Goal: Task Accomplishment & Management: Manage account settings

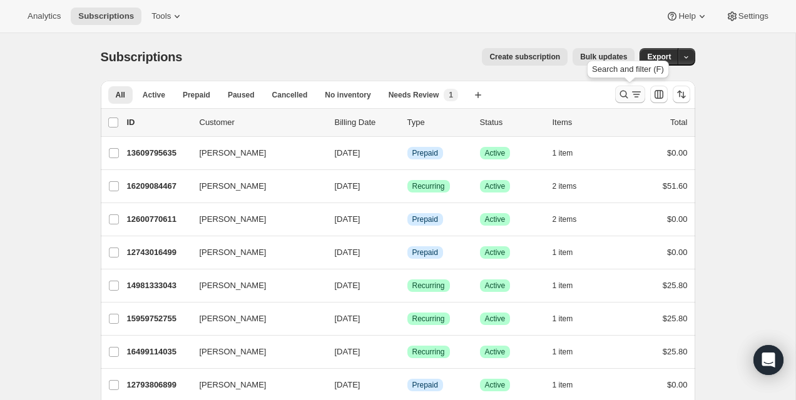
click at [632, 97] on icon "Search and filter results" at bounding box center [636, 94] width 13 height 13
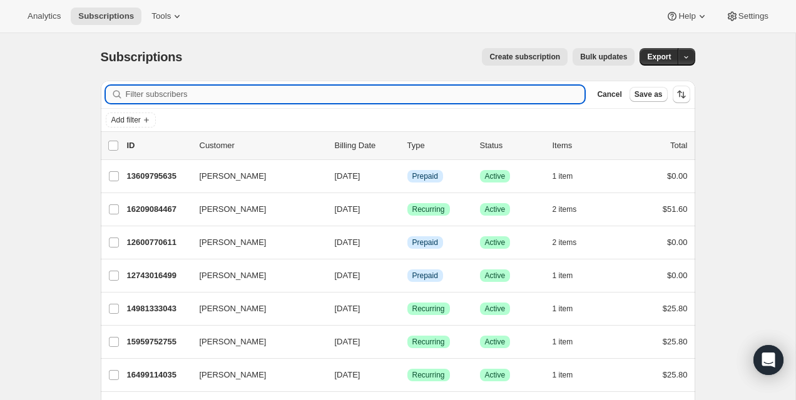
click at [515, 97] on input "Filter subscribers" at bounding box center [355, 95] width 459 height 18
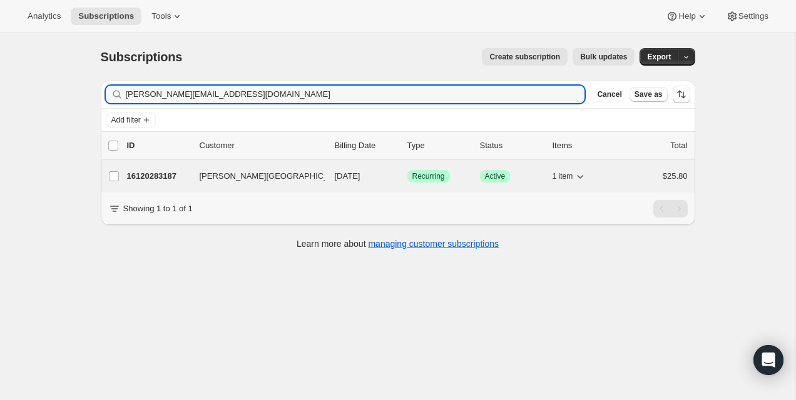
type input "leila.fortintremblay@outlook.com"
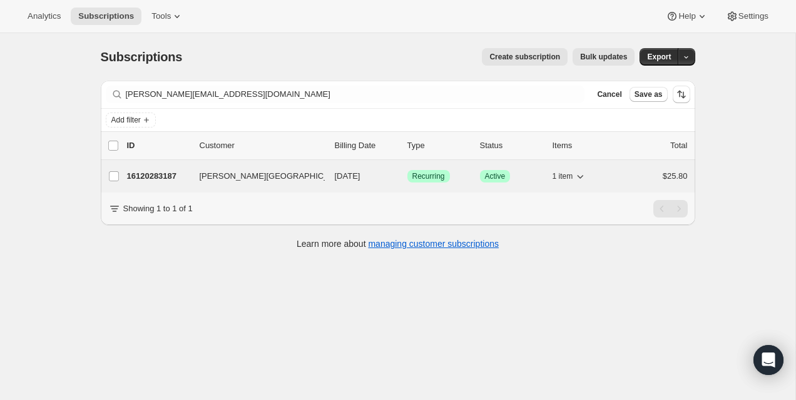
click at [147, 173] on p "16120283187" at bounding box center [158, 176] width 63 height 13
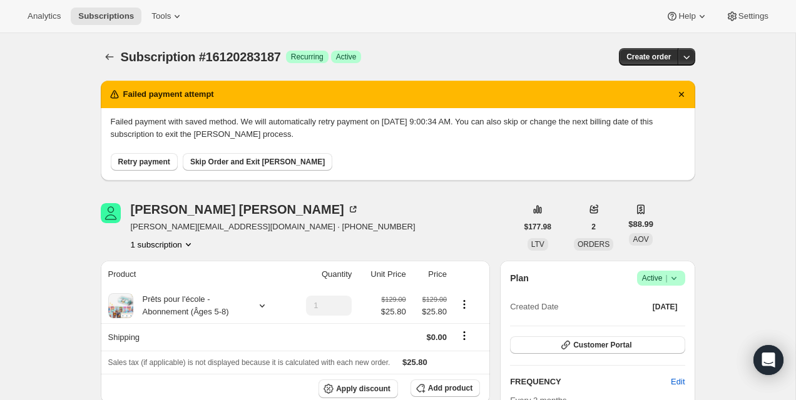
click at [143, 160] on span "Retry payment" at bounding box center [144, 162] width 52 height 10
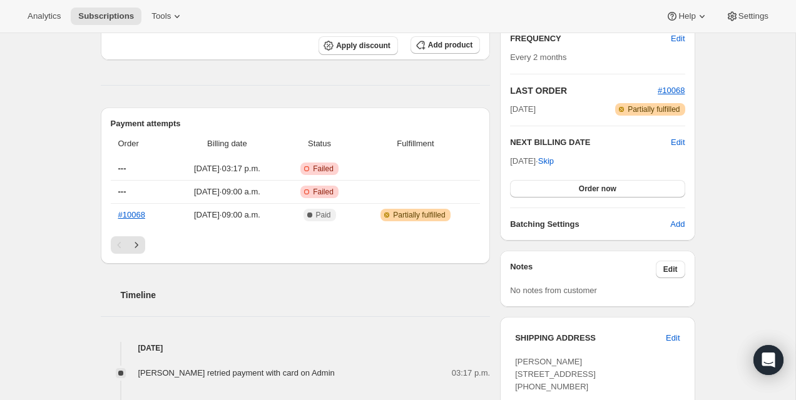
scroll to position [235, 0]
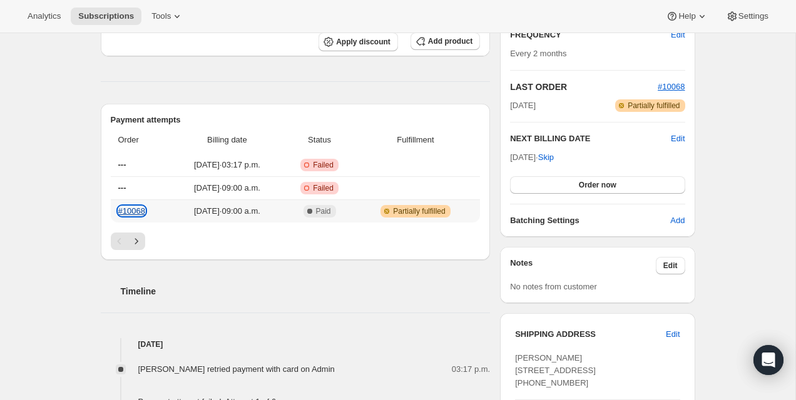
click at [137, 212] on link "#10068" at bounding box center [131, 210] width 27 height 9
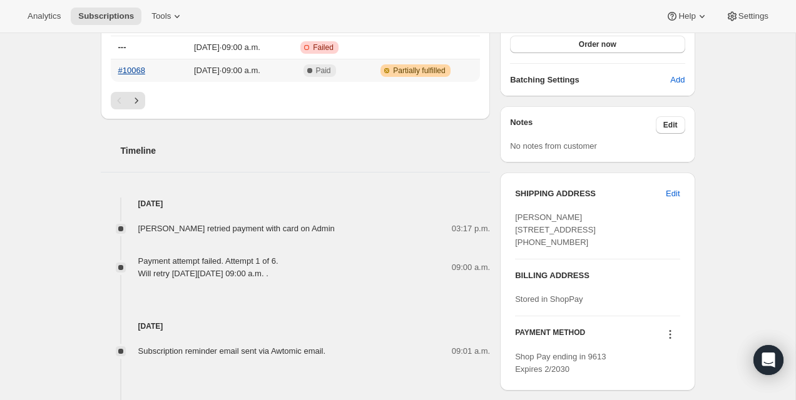
scroll to position [375, 0]
click at [316, 206] on h4 "[DATE]" at bounding box center [296, 204] width 390 height 13
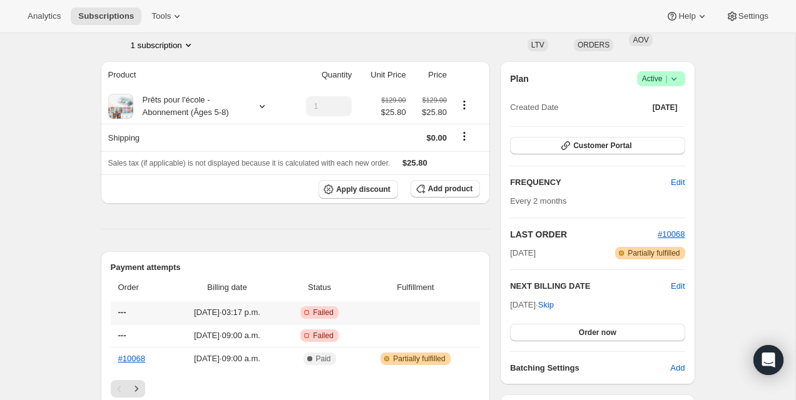
scroll to position [0, 0]
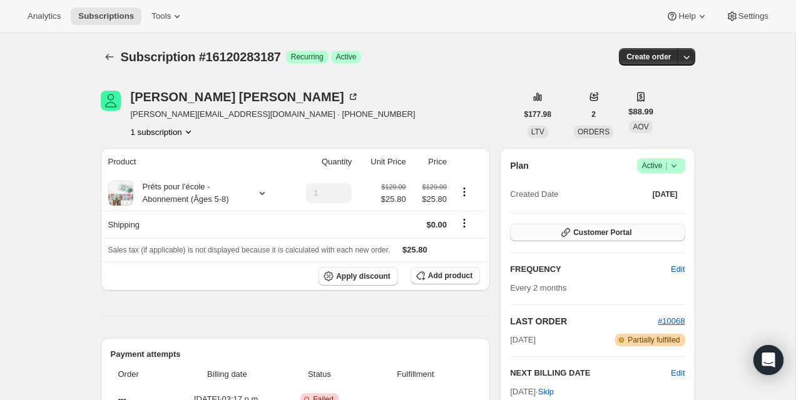
click at [607, 240] on button "Customer Portal" at bounding box center [597, 233] width 175 height 18
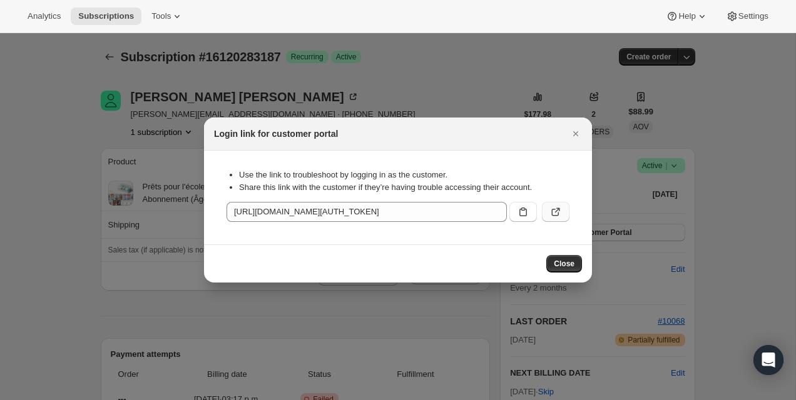
click at [566, 205] on button ":r1j:" at bounding box center [556, 212] width 28 height 20
click at [572, 127] on button "Close" at bounding box center [576, 134] width 18 height 18
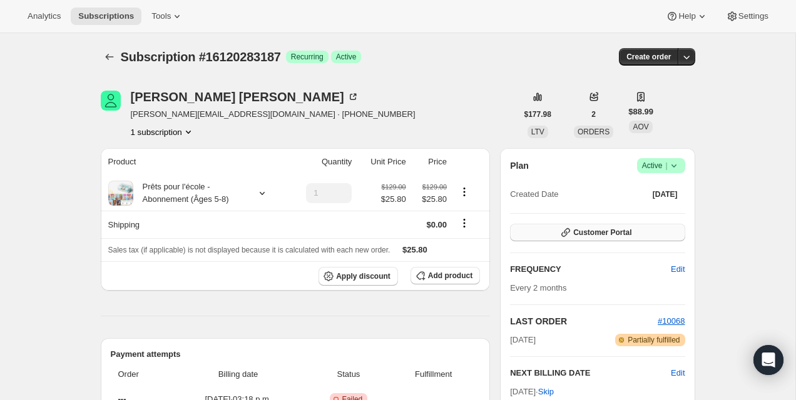
click at [582, 238] on button "Customer Portal" at bounding box center [597, 233] width 175 height 18
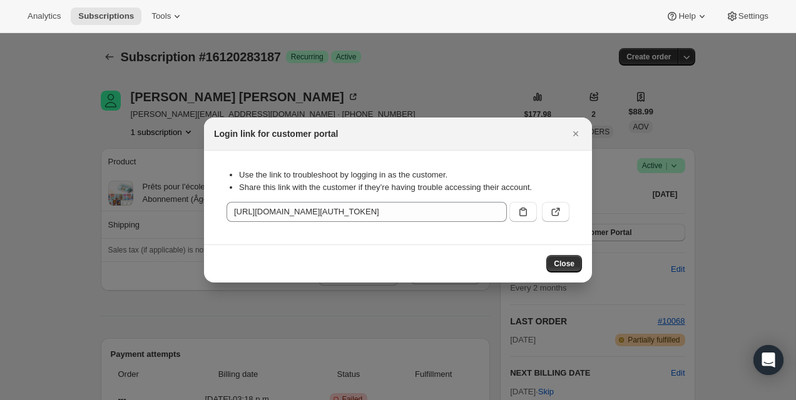
click at [560, 207] on icon ":r1j:" at bounding box center [555, 212] width 13 height 13
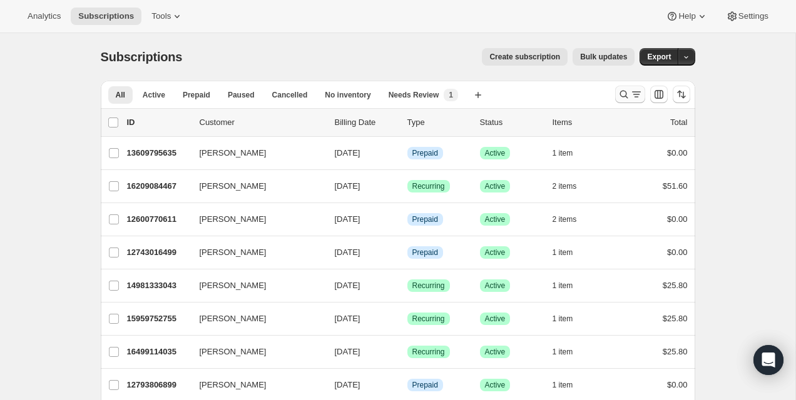
click at [632, 95] on icon "Search and filter results" at bounding box center [636, 94] width 13 height 13
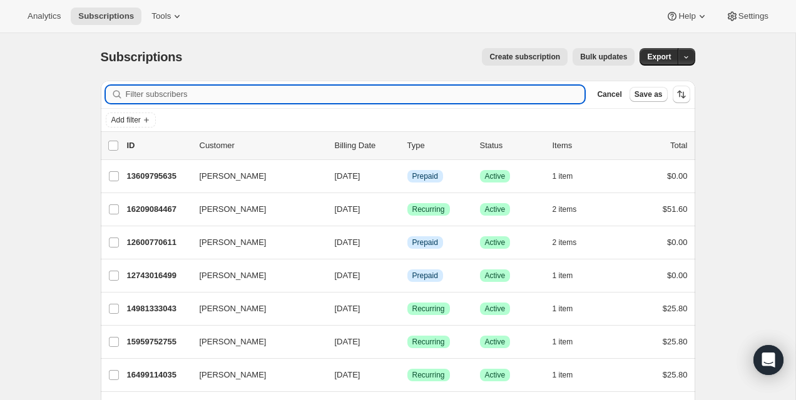
click at [505, 95] on input "Filter subscribers" at bounding box center [355, 95] width 459 height 18
paste input "[PERSON_NAME][GEOGRAPHIC_DATA]"
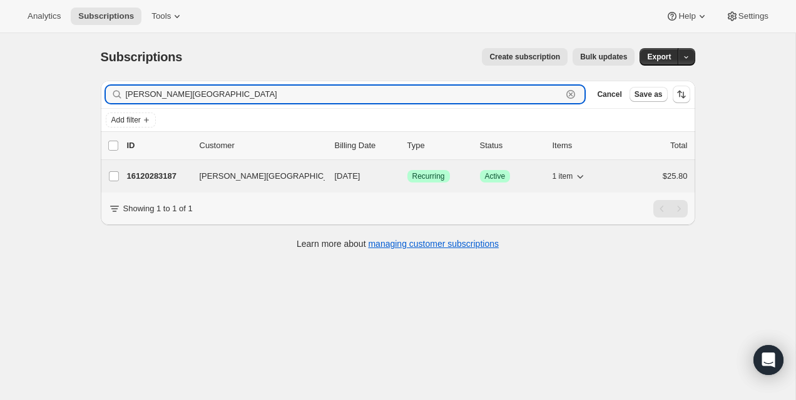
type input "[PERSON_NAME][GEOGRAPHIC_DATA]"
click at [148, 179] on p "16120283187" at bounding box center [158, 176] width 63 height 13
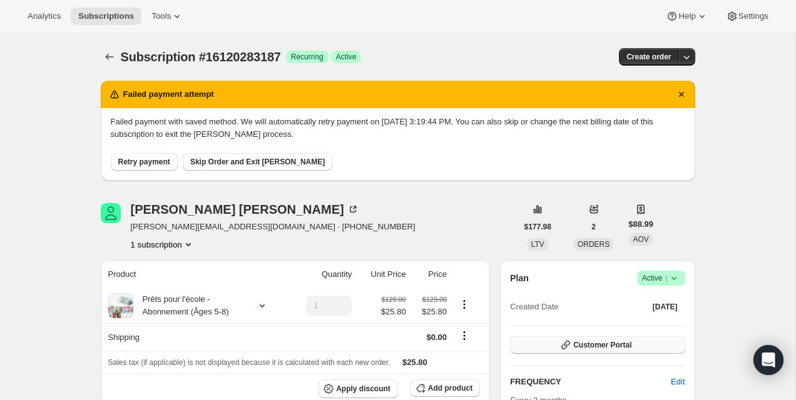
click at [542, 338] on button "Customer Portal" at bounding box center [597, 346] width 175 height 18
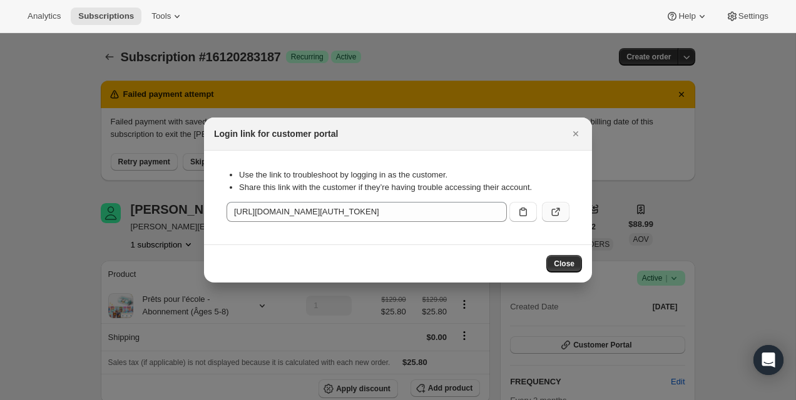
click at [548, 216] on button ":rcc:" at bounding box center [556, 212] width 28 height 20
click at [576, 133] on icon "Close" at bounding box center [575, 133] width 5 height 5
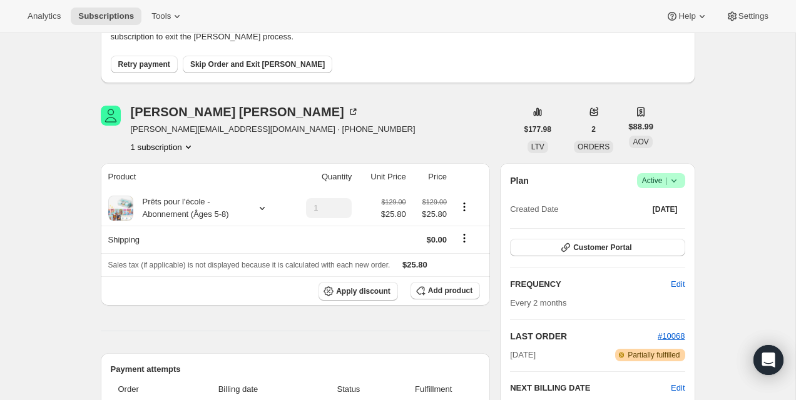
scroll to position [340, 0]
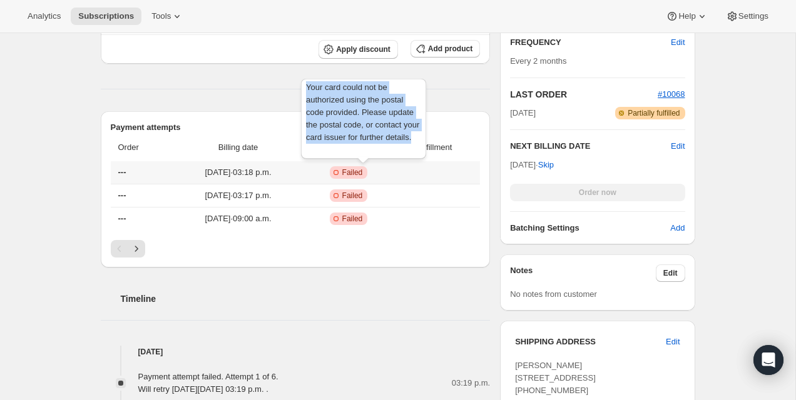
drag, startPoint x: 350, startPoint y: 148, endPoint x: 307, endPoint y: 89, distance: 73.1
click at [307, 89] on div "Your card could not be authorized using the postal code provided. Please update…" at bounding box center [363, 121] width 130 height 90
copy span "Your card could not be authorized using the postal code provided. Please update…"
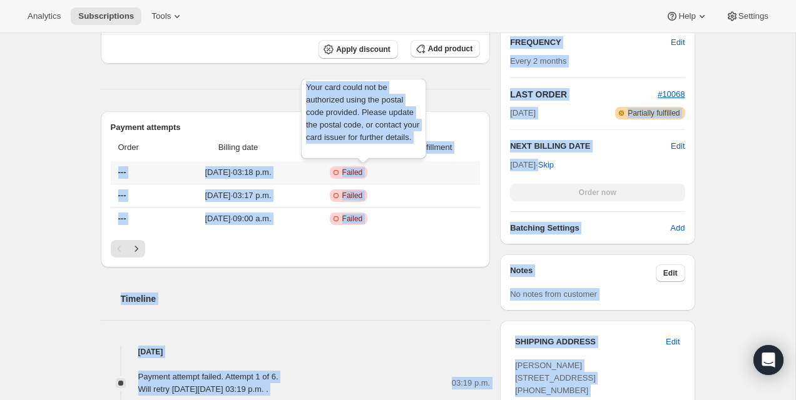
click at [347, 153] on div "Your card could not be authorized using the postal code provided. Please update…" at bounding box center [363, 121] width 130 height 90
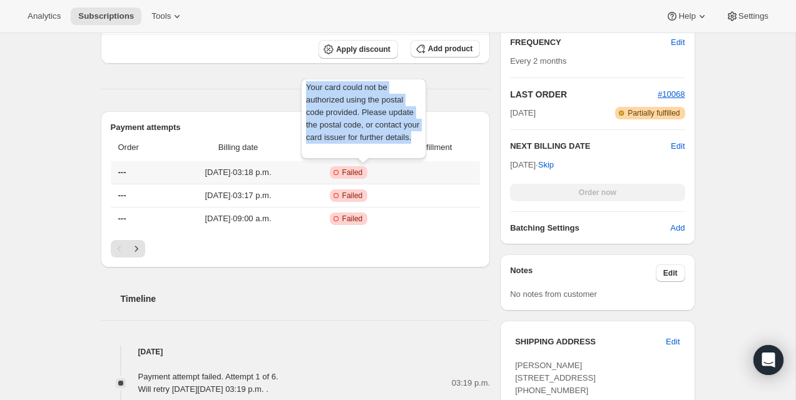
copy span "Your card could not be authorized using the postal code provided. Please update…"
drag, startPoint x: 336, startPoint y: 149, endPoint x: 307, endPoint y: 90, distance: 65.8
click at [307, 90] on div "Your card could not be authorized using the postal code provided. Please update…" at bounding box center [363, 121] width 130 height 90
